Goal: Task Accomplishment & Management: Use online tool/utility

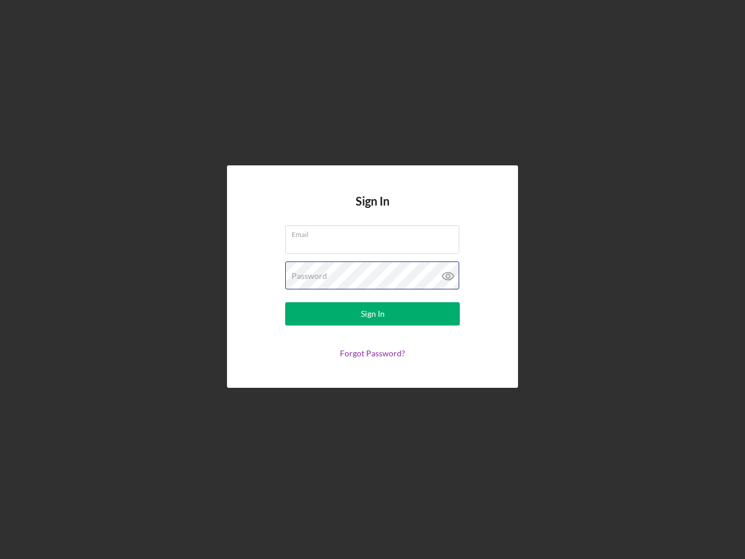
click at [372, 279] on div "Password" at bounding box center [372, 275] width 175 height 29
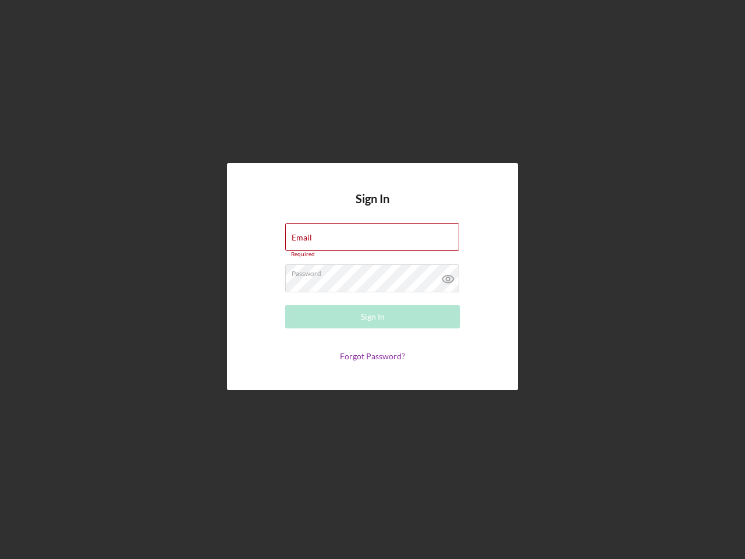
click at [448, 276] on icon at bounding box center [448, 278] width 29 height 29
